Goal: Task Accomplishment & Management: Use online tool/utility

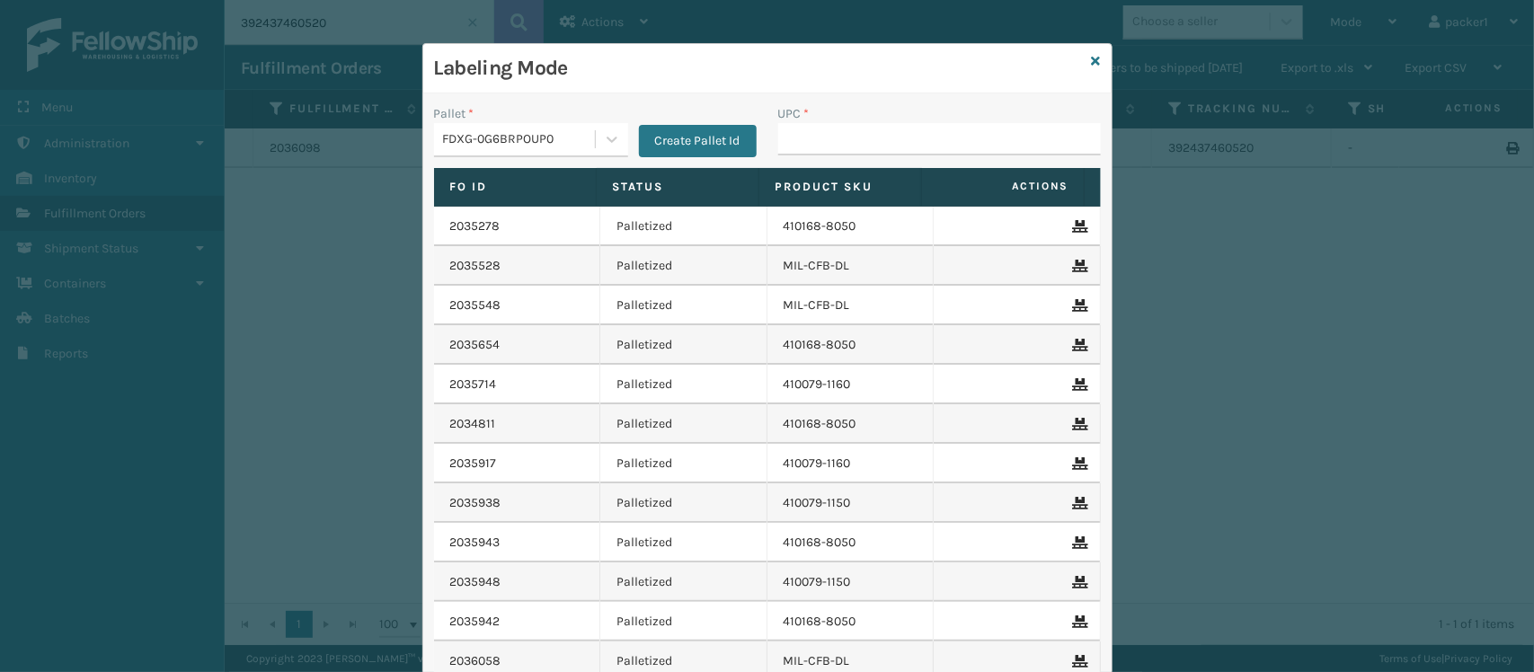
click at [951, 139] on input "UPC *" at bounding box center [939, 139] width 323 height 32
type input "410079-1110"
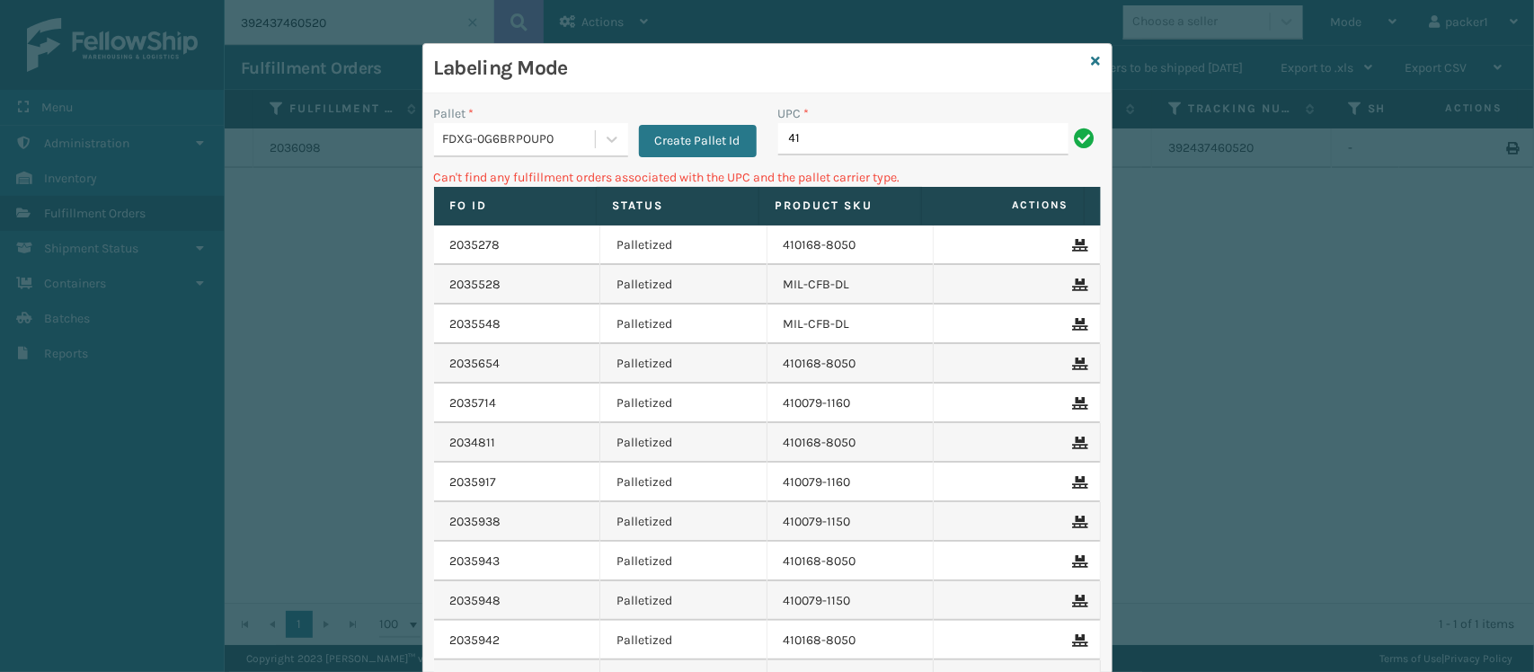
type input "4"
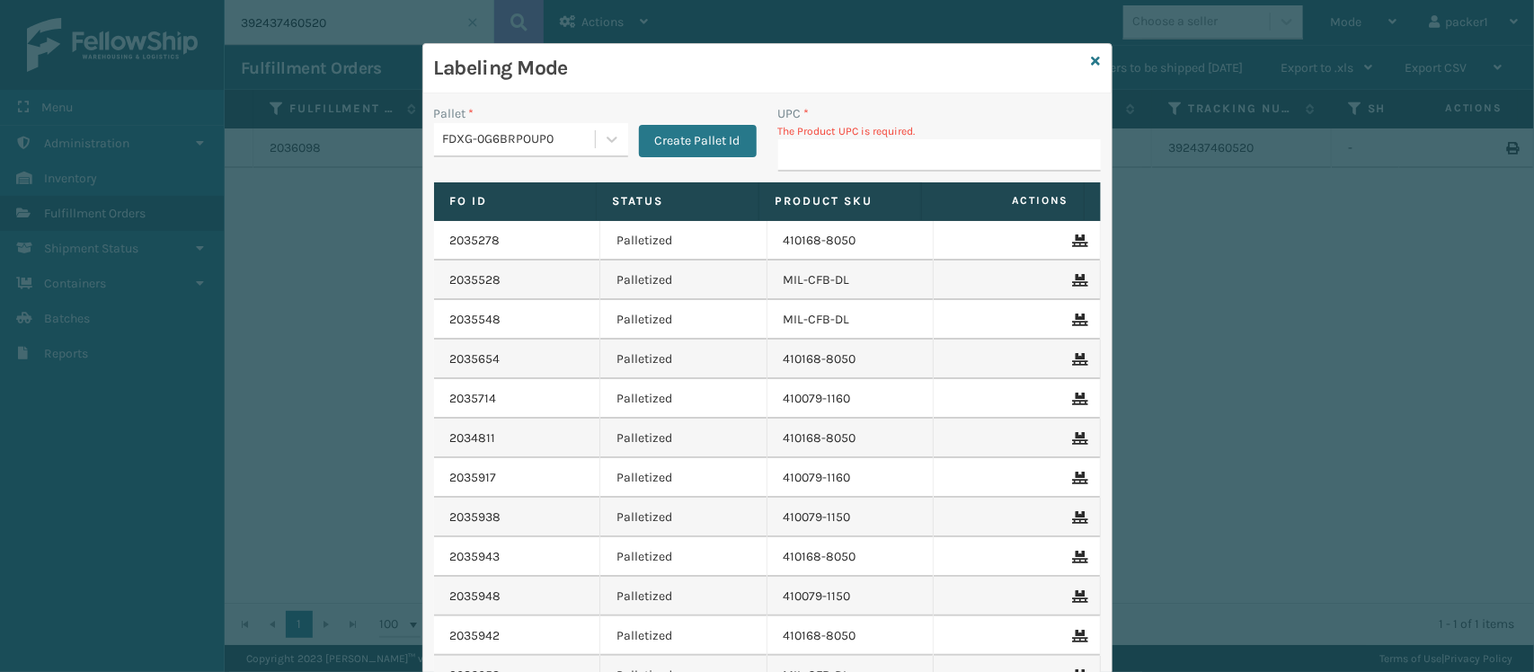
click at [951, 139] on input "UPC *" at bounding box center [939, 155] width 323 height 32
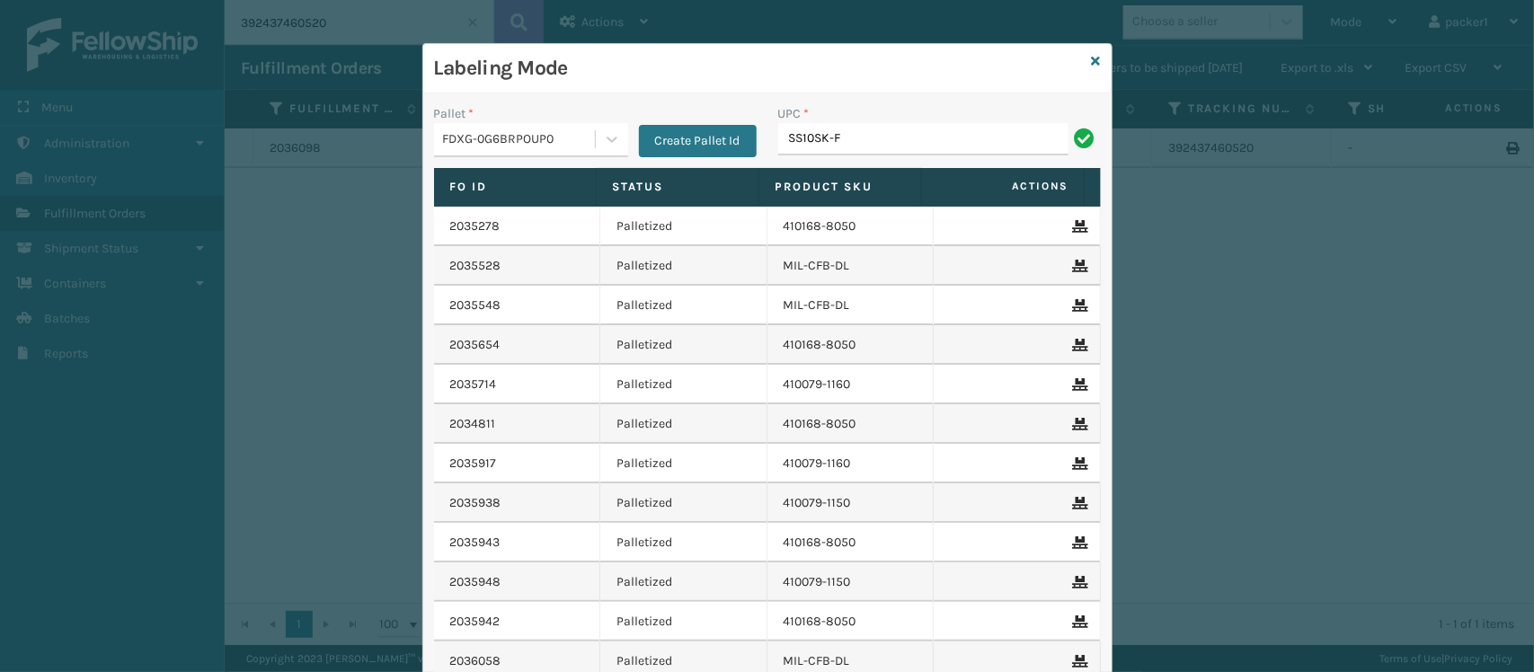
type input "SS10SK-F\"
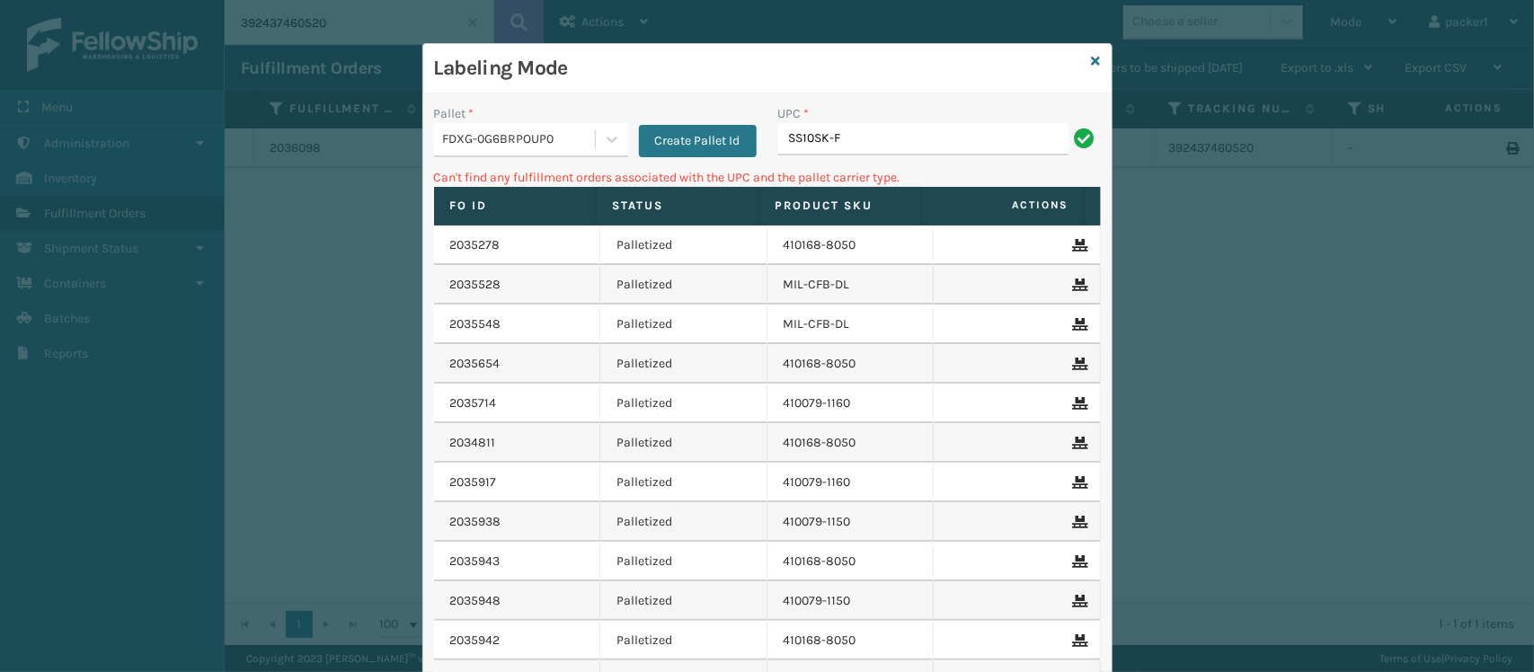
type input "SS10SK-F"
type input "S"
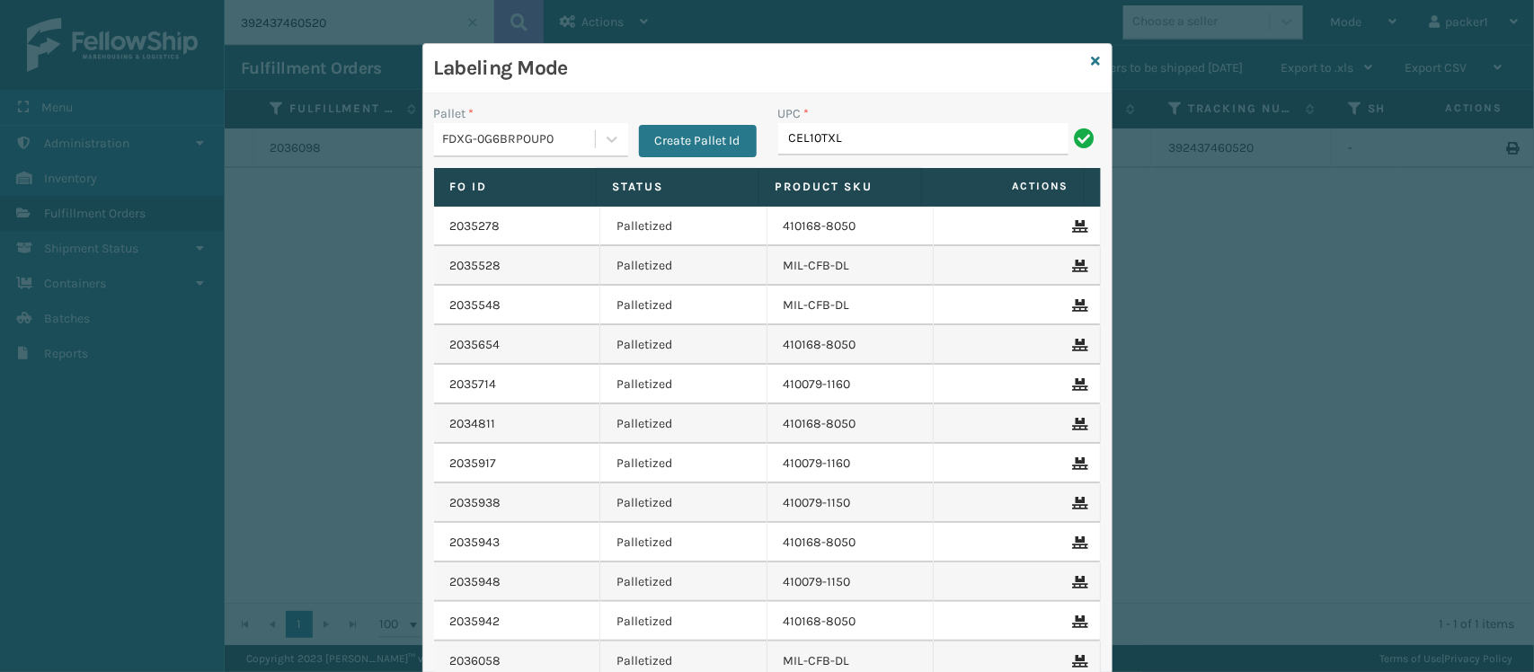
type input "CEL10TXL"
